Goal: Task Accomplishment & Management: Use online tool/utility

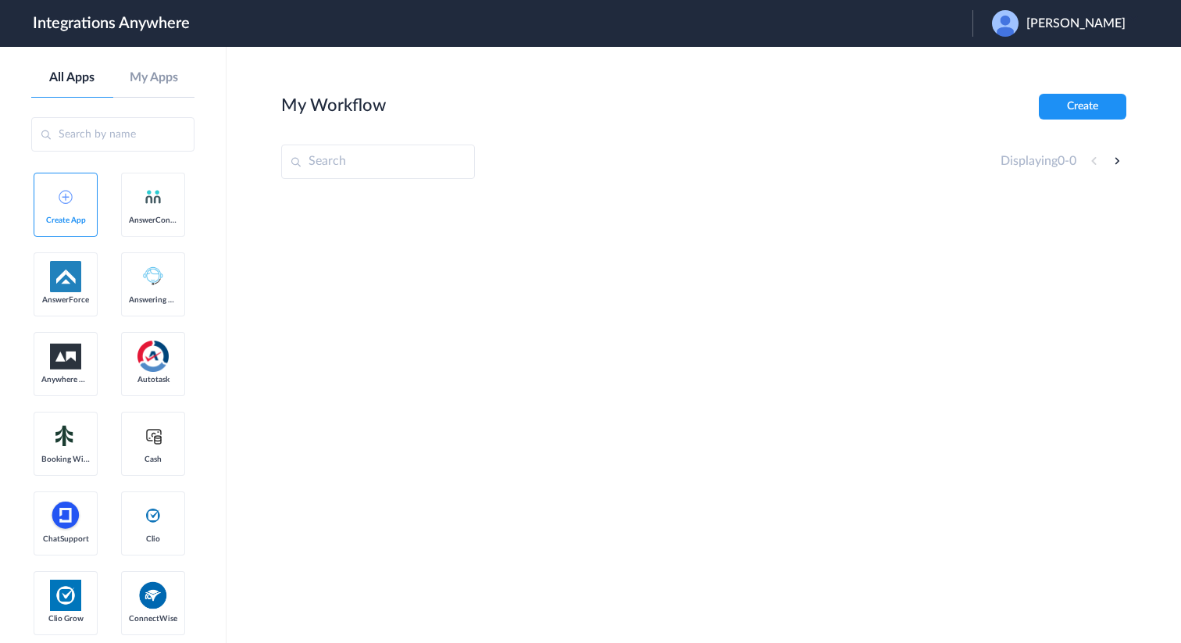
click at [1072, 12] on div "[PERSON_NAME]" at bounding box center [1066, 23] width 149 height 27
click at [1043, 66] on li "Logout" at bounding box center [1056, 63] width 169 height 29
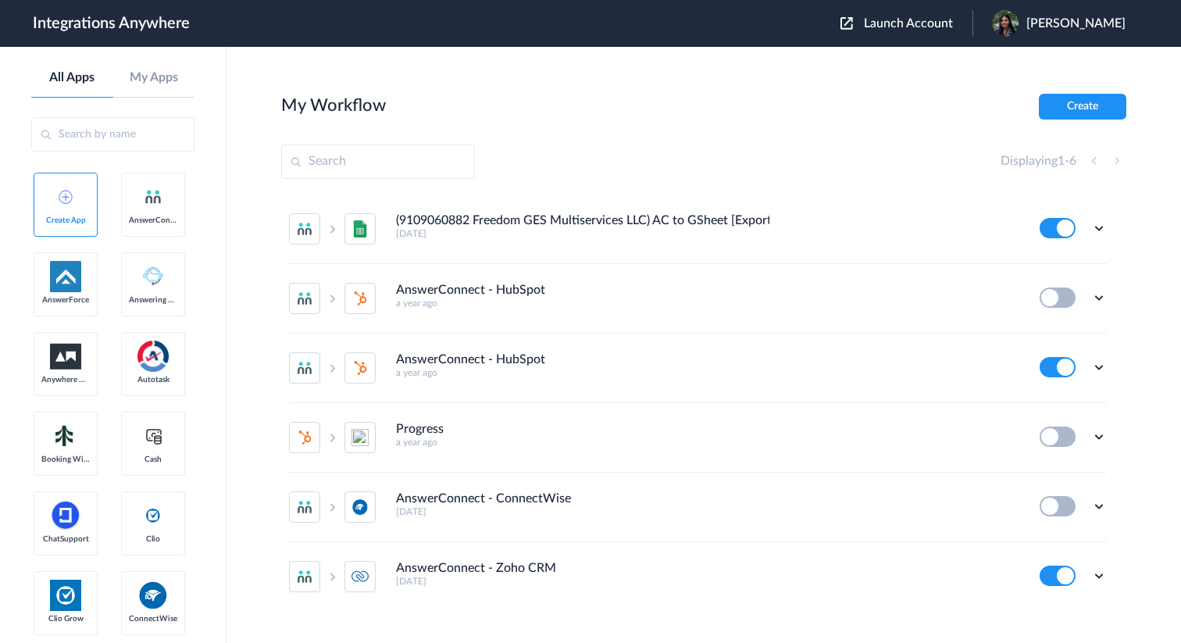
click at [953, 30] on span "Launch Account" at bounding box center [908, 23] width 89 height 12
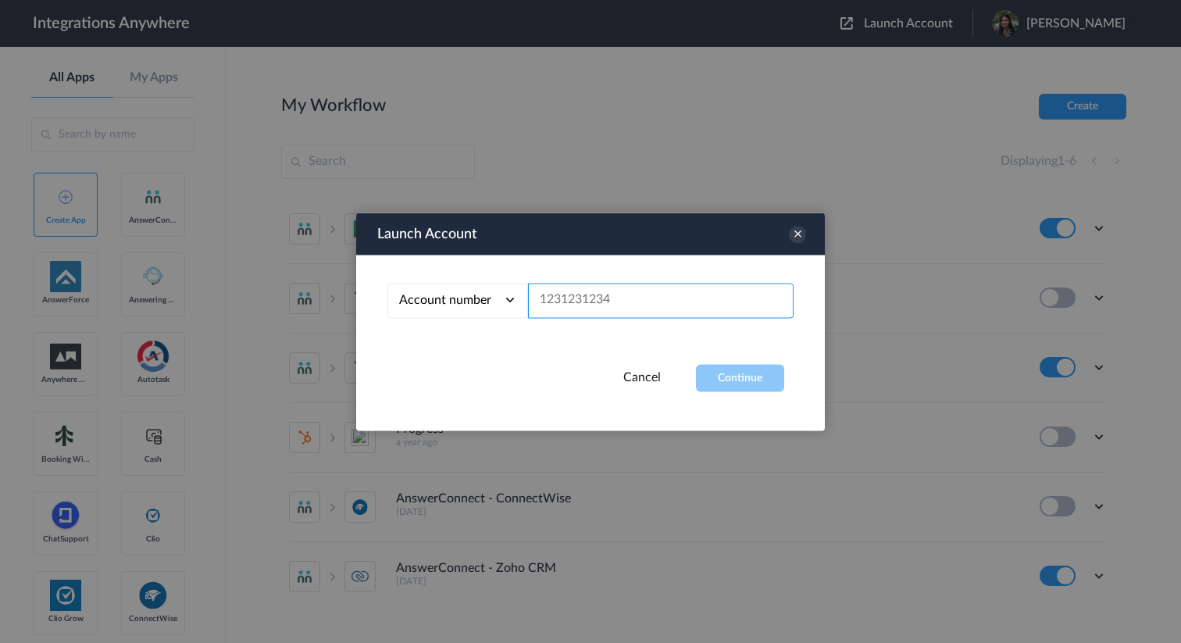
click at [669, 312] on input "text" at bounding box center [660, 300] width 265 height 35
paste input "8777290865"
type input "8777290865"
click at [773, 380] on button "Continue" at bounding box center [740, 377] width 88 height 27
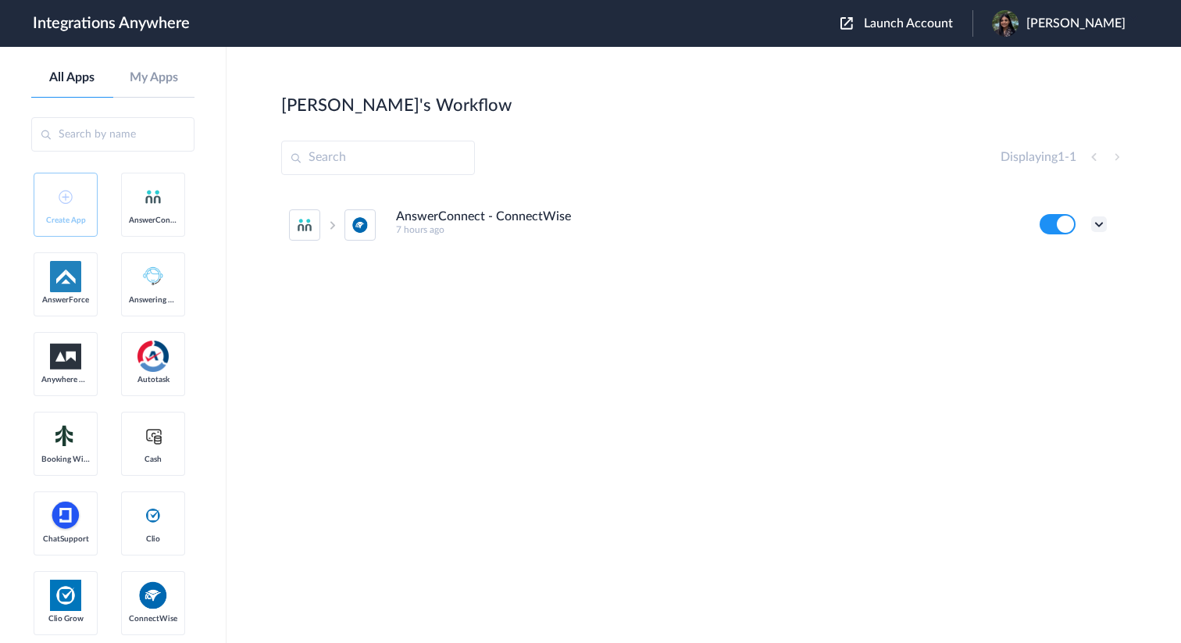
click at [1096, 226] on icon at bounding box center [1099, 224] width 16 height 16
click at [1070, 294] on link "Task history" at bounding box center [1054, 288] width 75 height 11
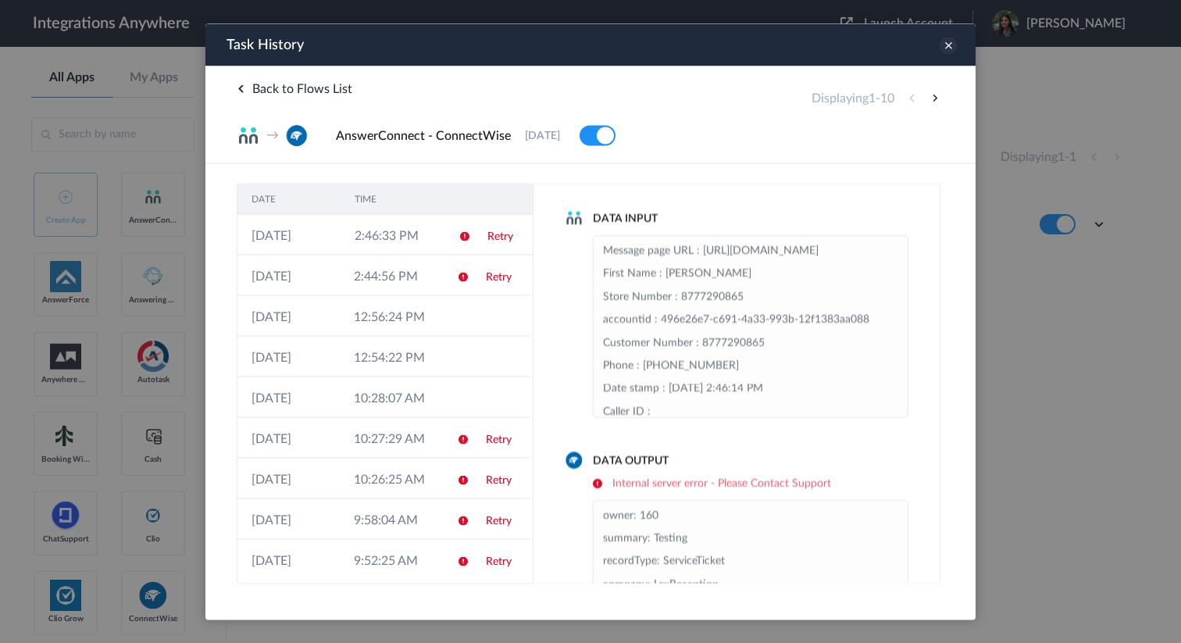
click at [950, 43] on icon at bounding box center [947, 45] width 17 height 17
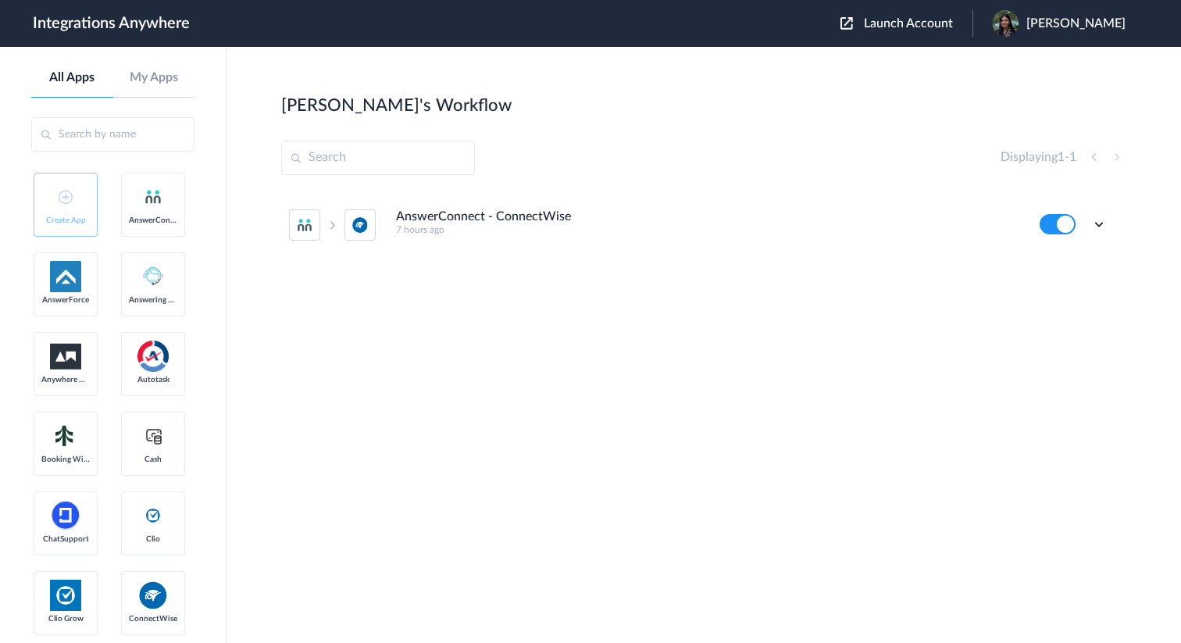
click at [1089, 223] on div "Edit Task history Delete" at bounding box center [1072, 224] width 67 height 20
click at [1103, 222] on icon at bounding box center [1099, 224] width 16 height 16
click at [1067, 260] on li "Edit" at bounding box center [1056, 260] width 102 height 29
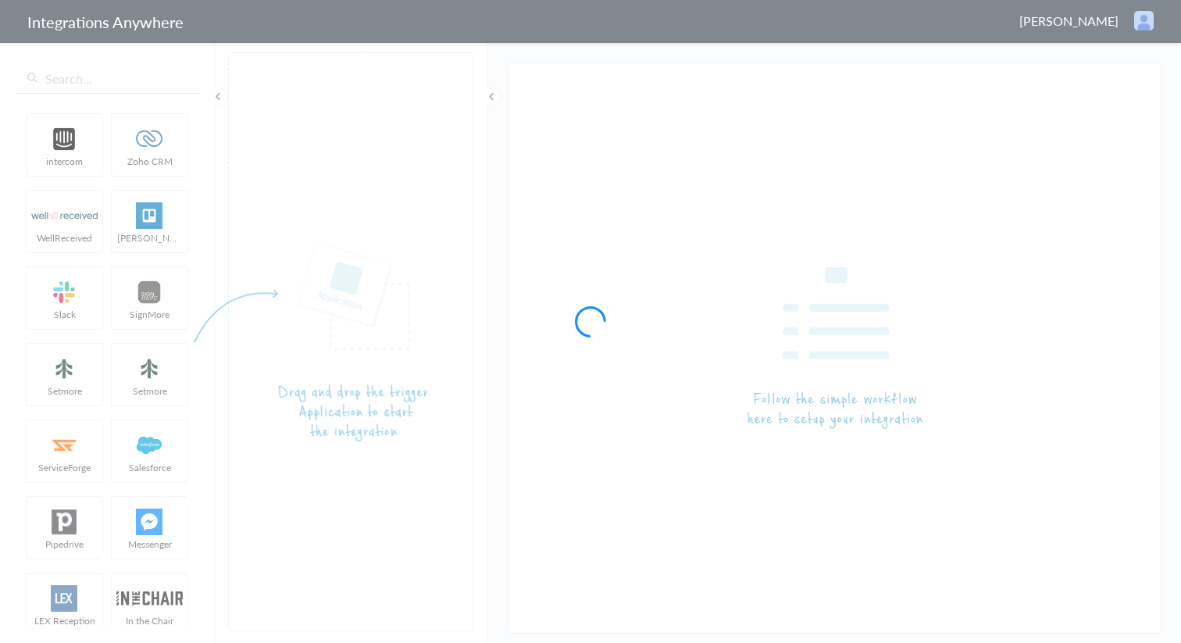
type input "AnswerConnect - ConnectWise"
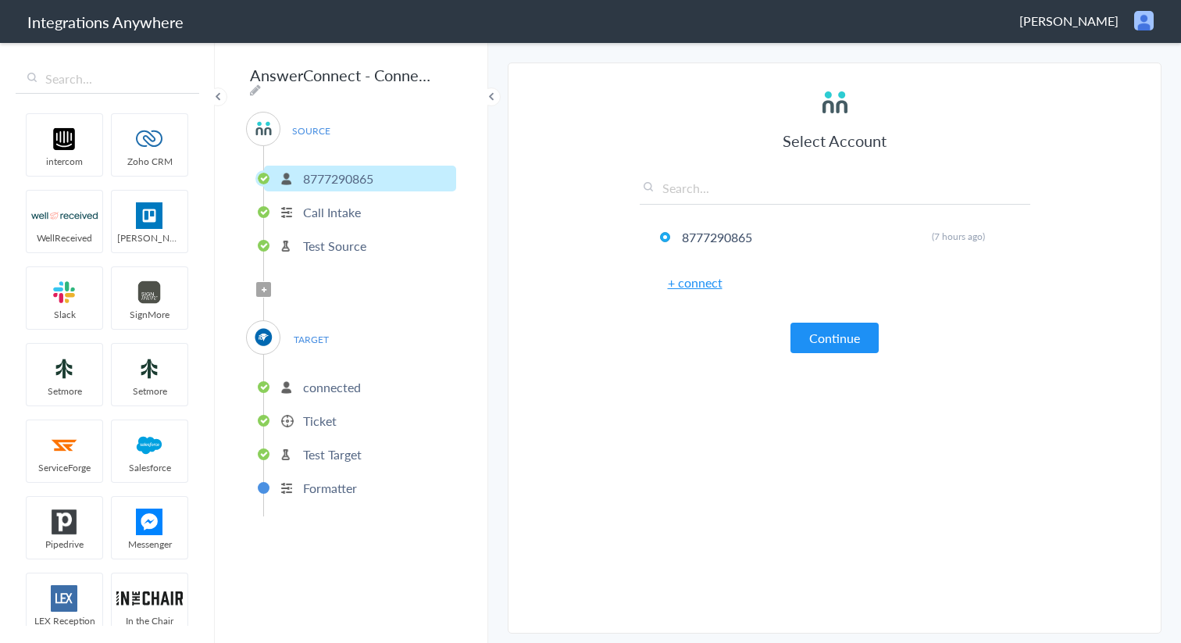
click at [355, 223] on ul "8777290865 Call Intake Test Source" at bounding box center [359, 210] width 193 height 128
click at [355, 237] on p "Test Source" at bounding box center [334, 246] width 63 height 18
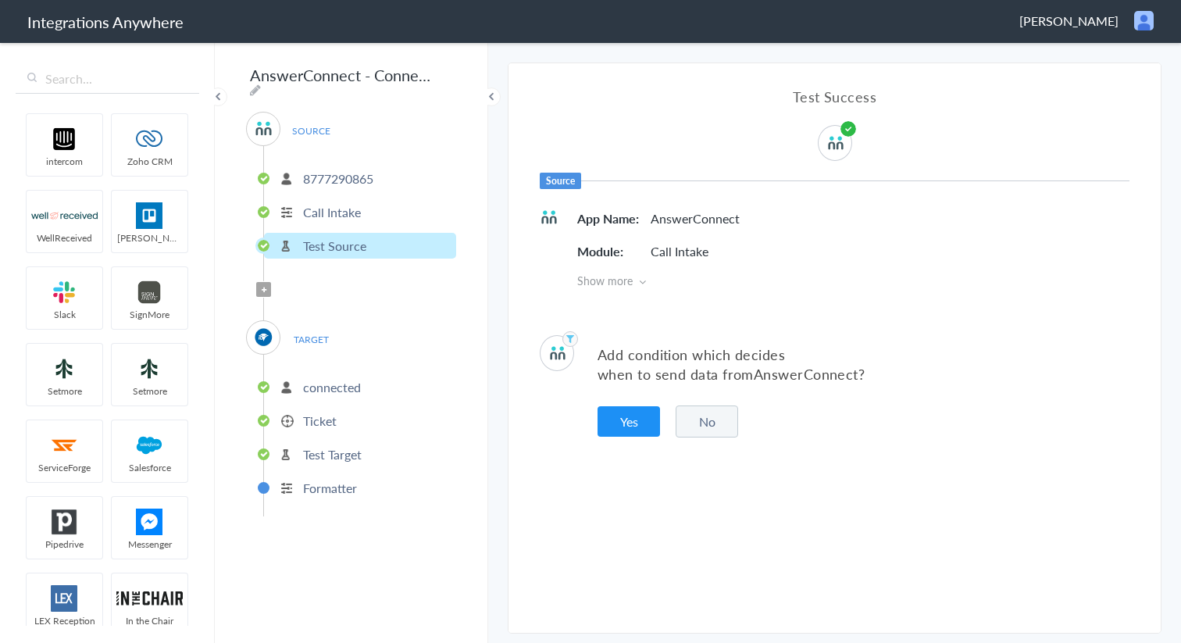
click at [329, 362] on ul "connected Ticket Test Target Formatter" at bounding box center [359, 436] width 193 height 162
click at [331, 378] on p "connected" at bounding box center [332, 387] width 58 height 18
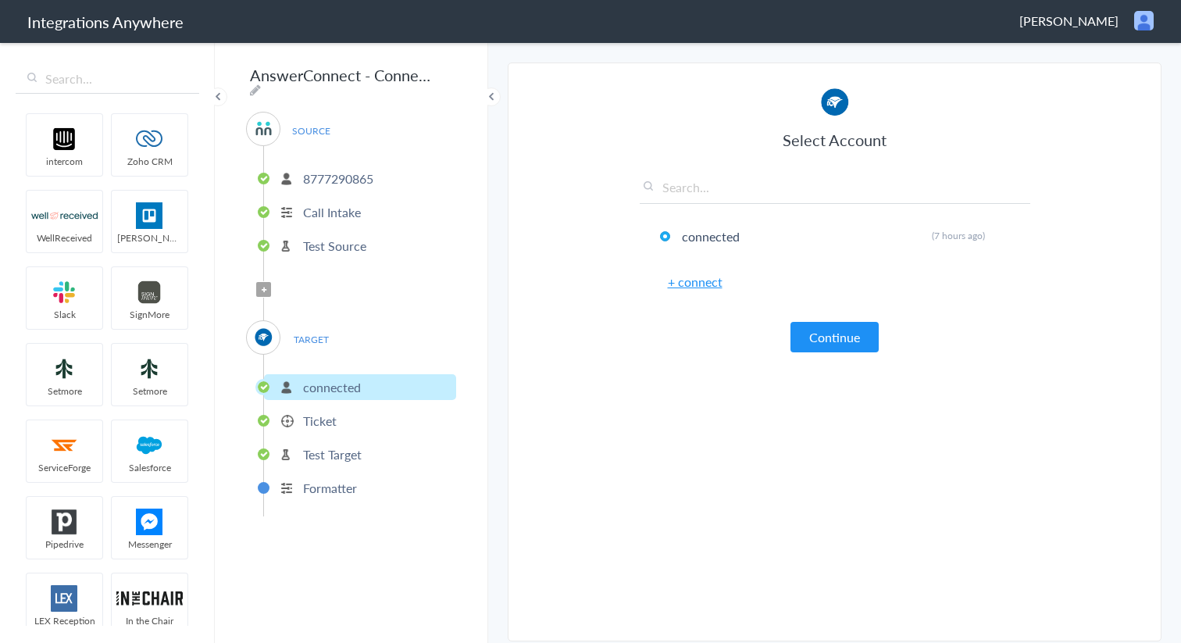
click at [326, 331] on span "TARGET" at bounding box center [310, 339] width 59 height 21
click at [329, 244] on p "Test Source" at bounding box center [334, 246] width 63 height 18
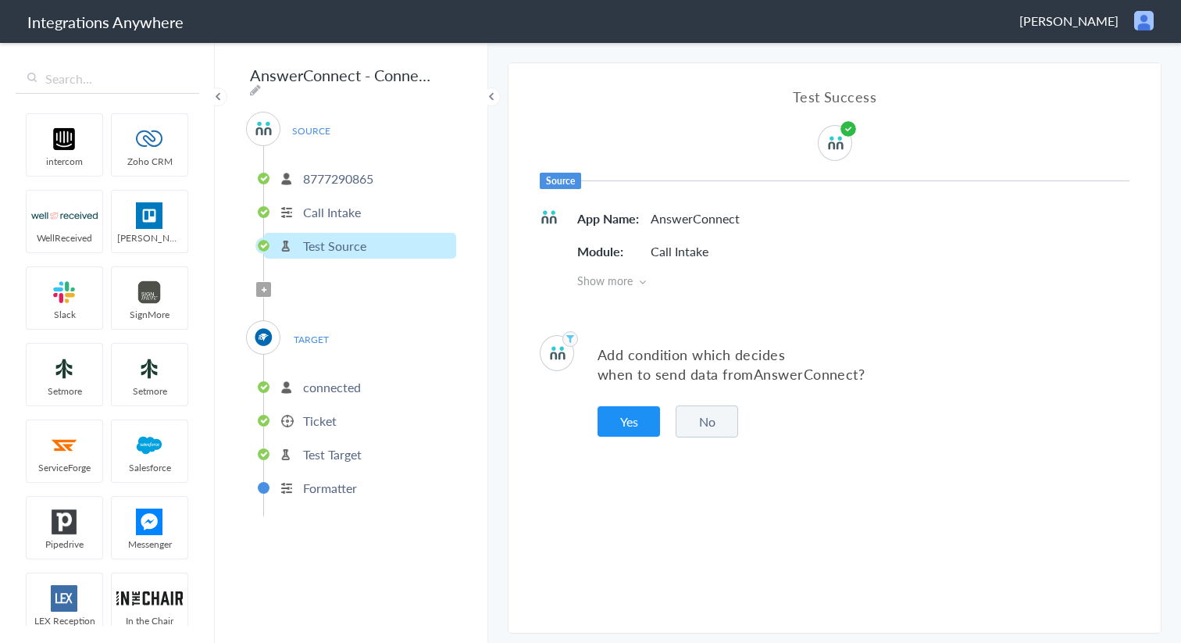
click at [322, 422] on p "Ticket" at bounding box center [320, 421] width 34 height 18
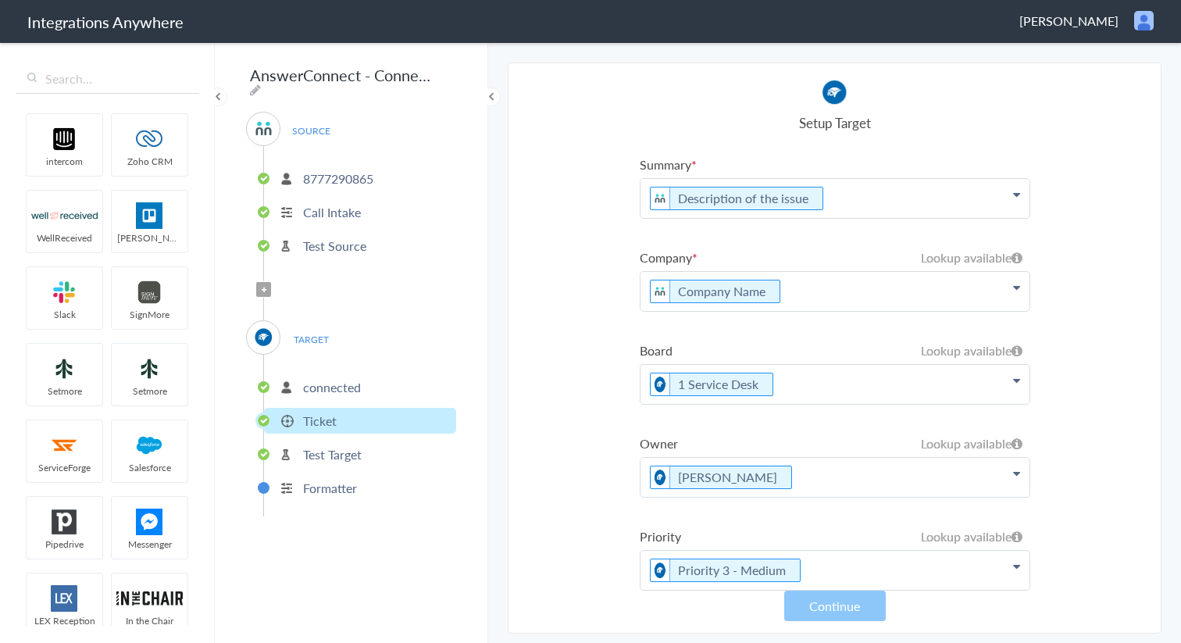
click at [342, 203] on p "Call Intake" at bounding box center [332, 212] width 58 height 18
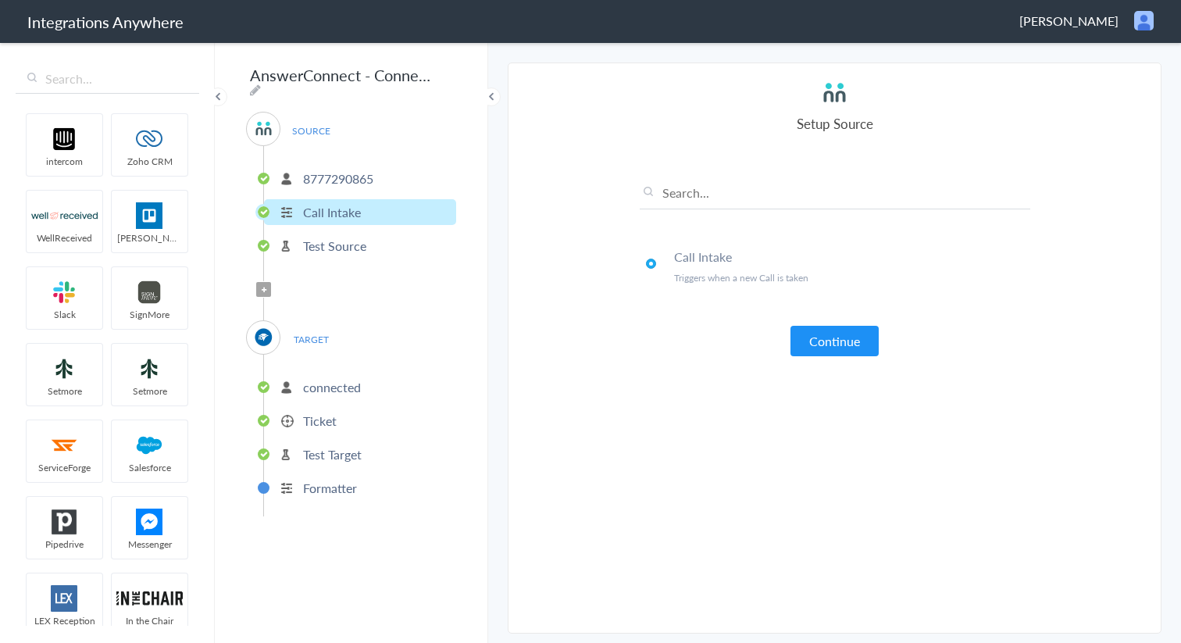
click at [353, 169] on p "8777290865" at bounding box center [338, 178] width 70 height 18
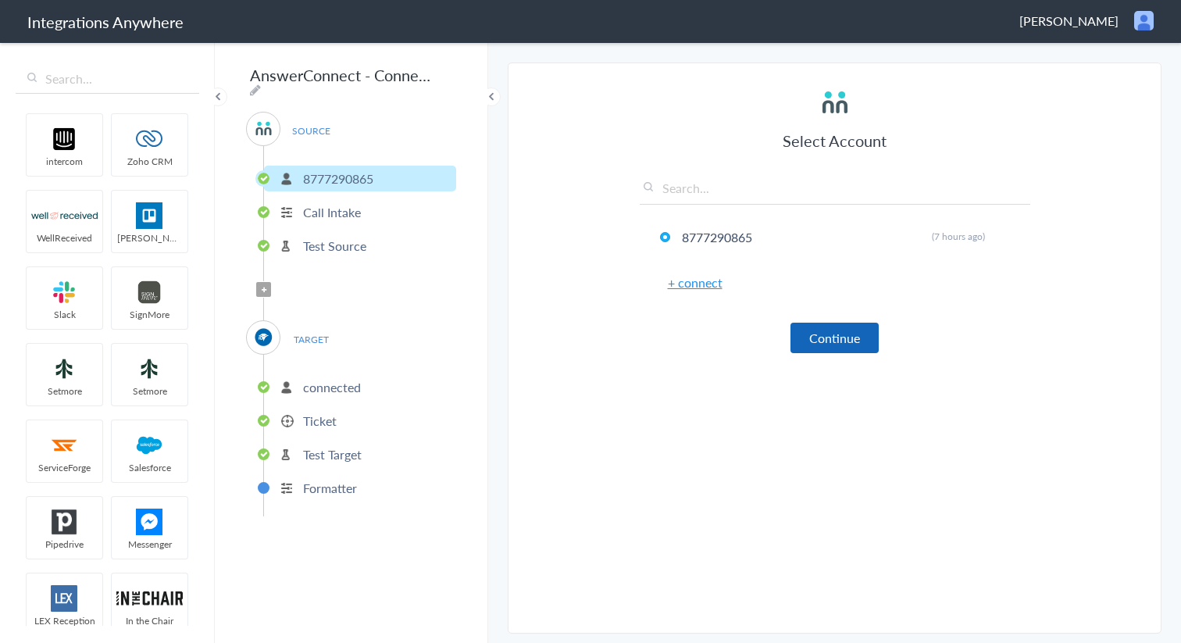
click at [819, 337] on button "Continue" at bounding box center [834, 337] width 88 height 30
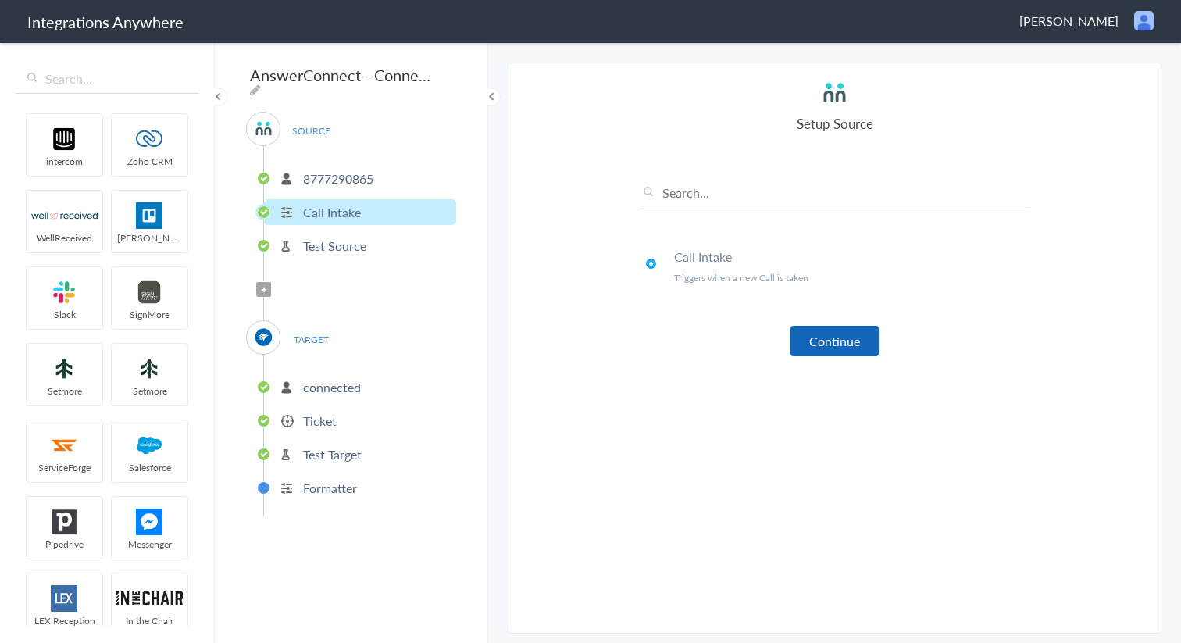
click at [821, 347] on button "Continue" at bounding box center [834, 341] width 88 height 30
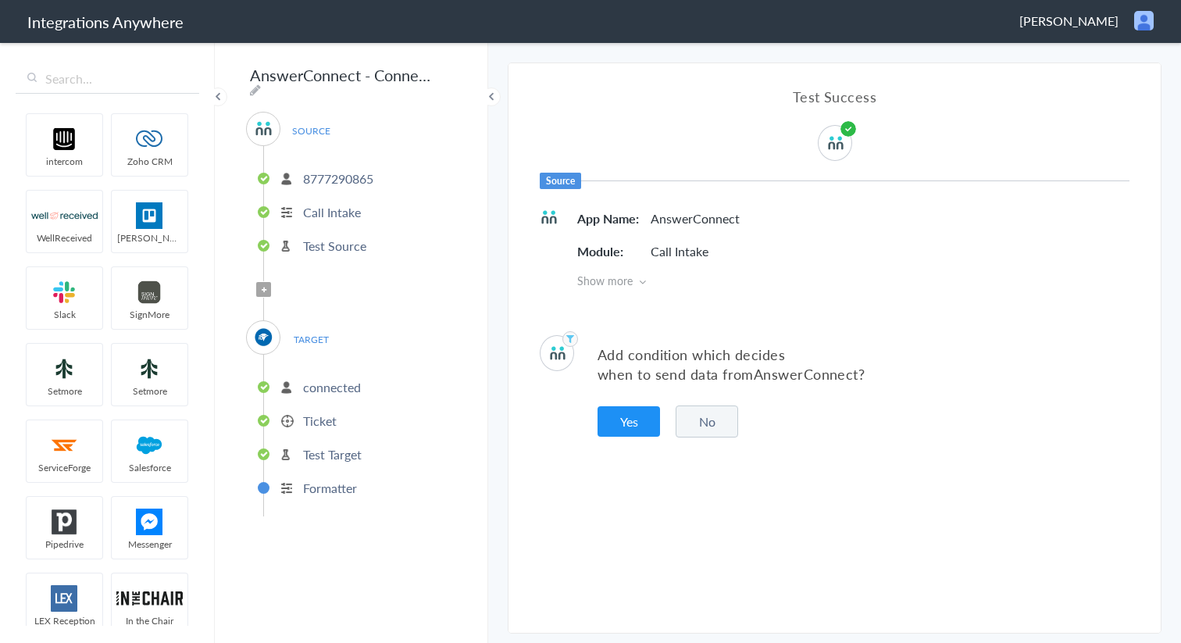
click at [715, 423] on button "No" at bounding box center [706, 421] width 62 height 32
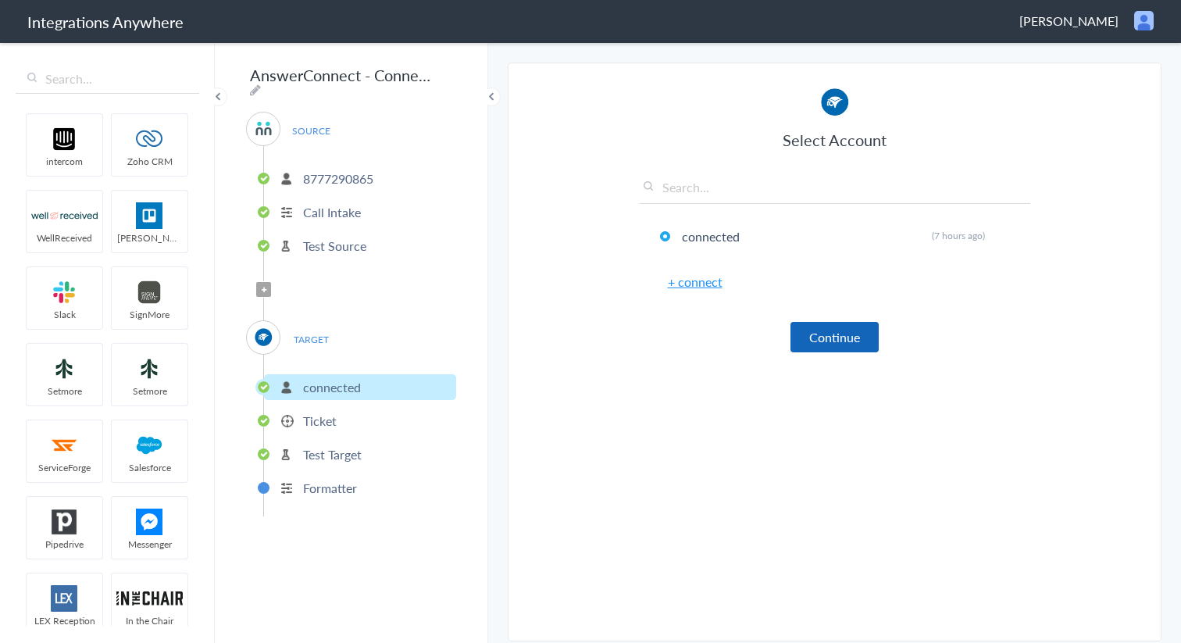
click at [825, 337] on button "Continue" at bounding box center [834, 337] width 88 height 30
